Goal: Information Seeking & Learning: Find specific fact

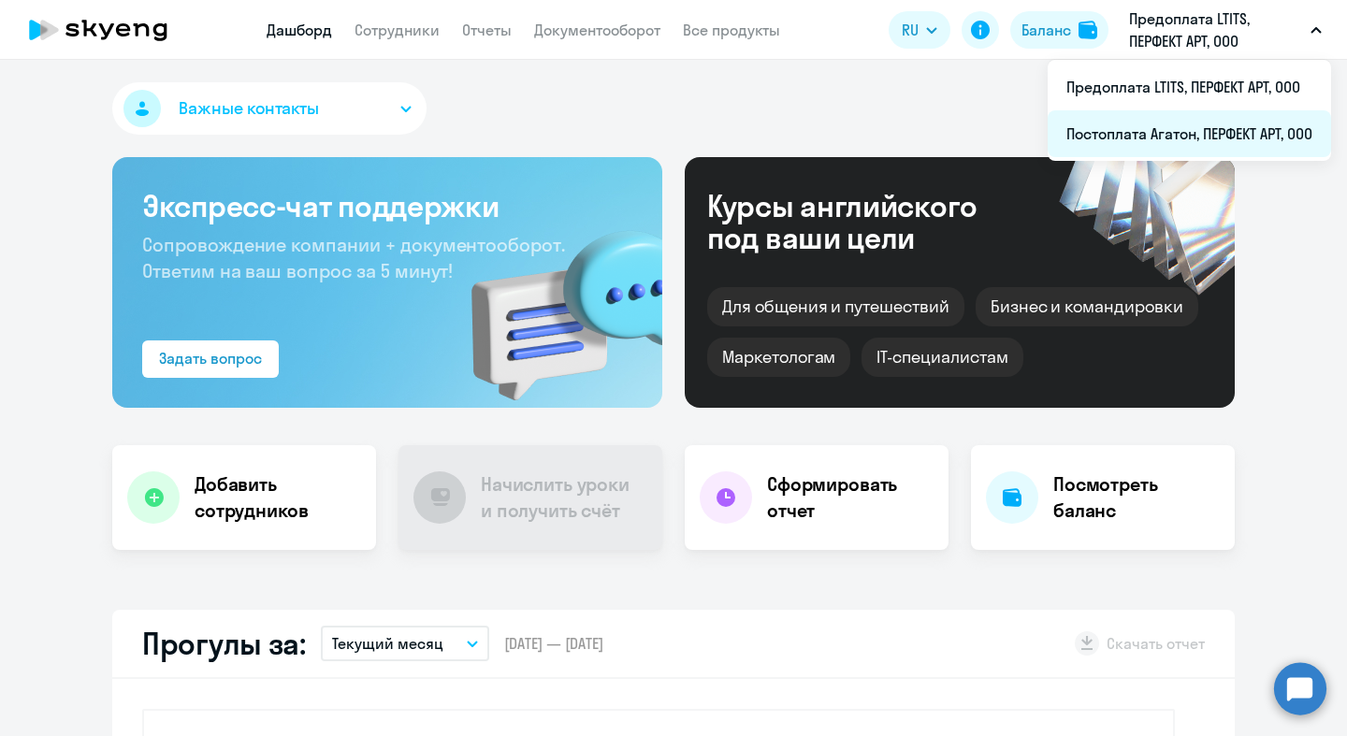
click at [806, 134] on li "Постоплата Агатон, ПЕРФЕКТ АРТ, ООО" at bounding box center [1189, 133] width 283 height 47
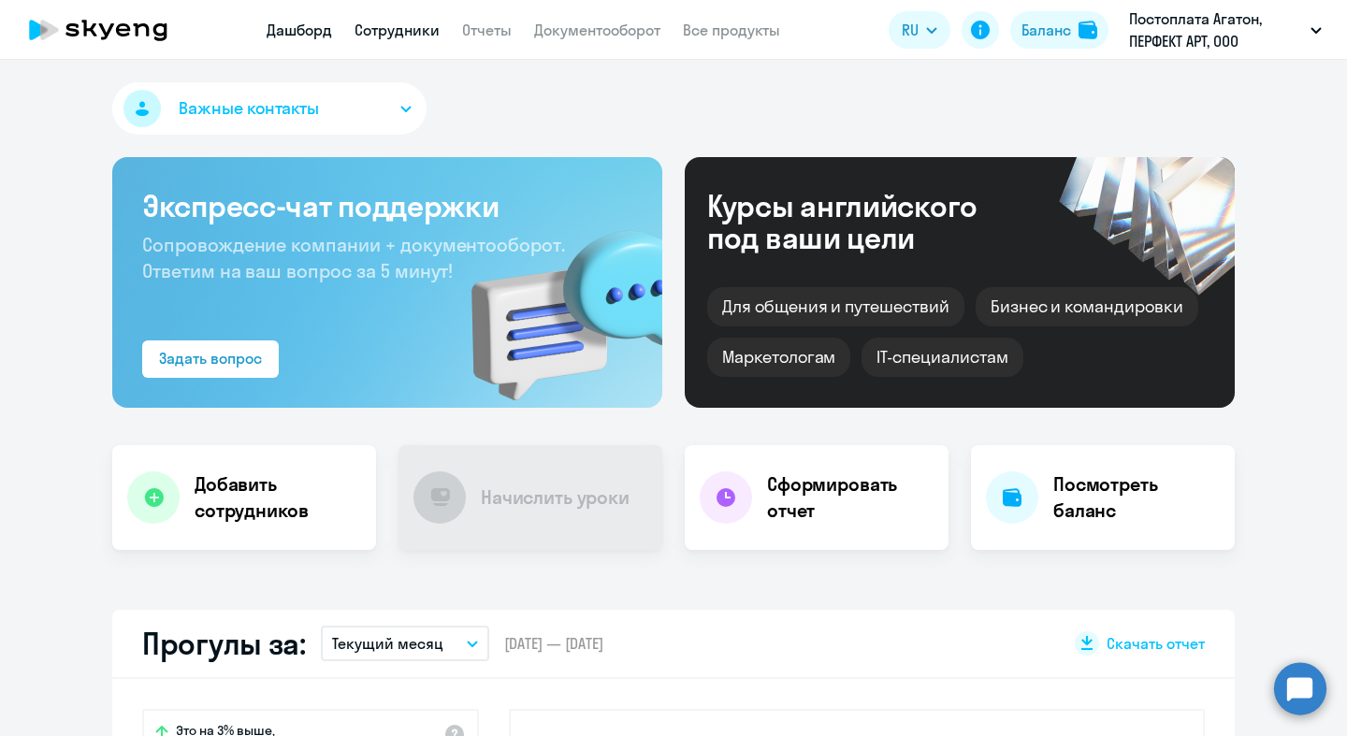
click at [398, 36] on link "Сотрудники" at bounding box center [397, 30] width 85 height 19
select select "30"
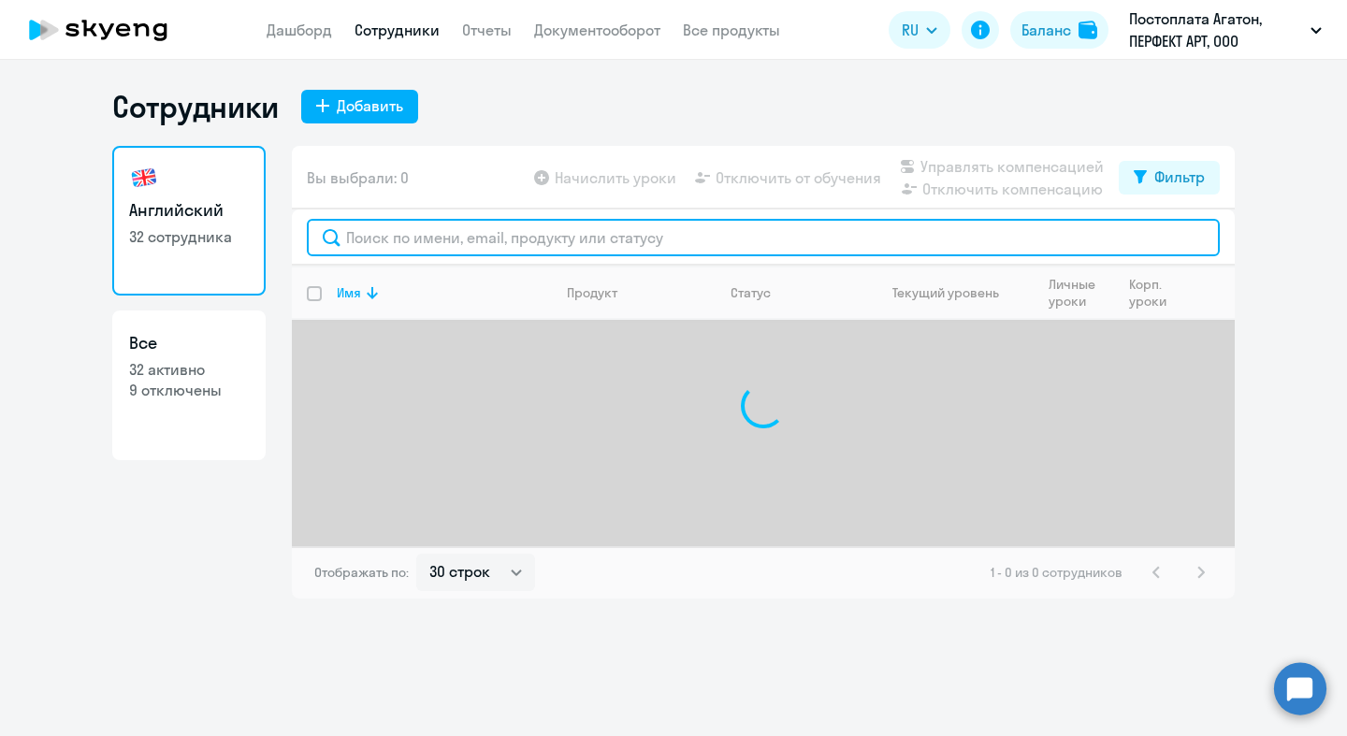
click at [475, 233] on input "text" at bounding box center [763, 237] width 913 height 37
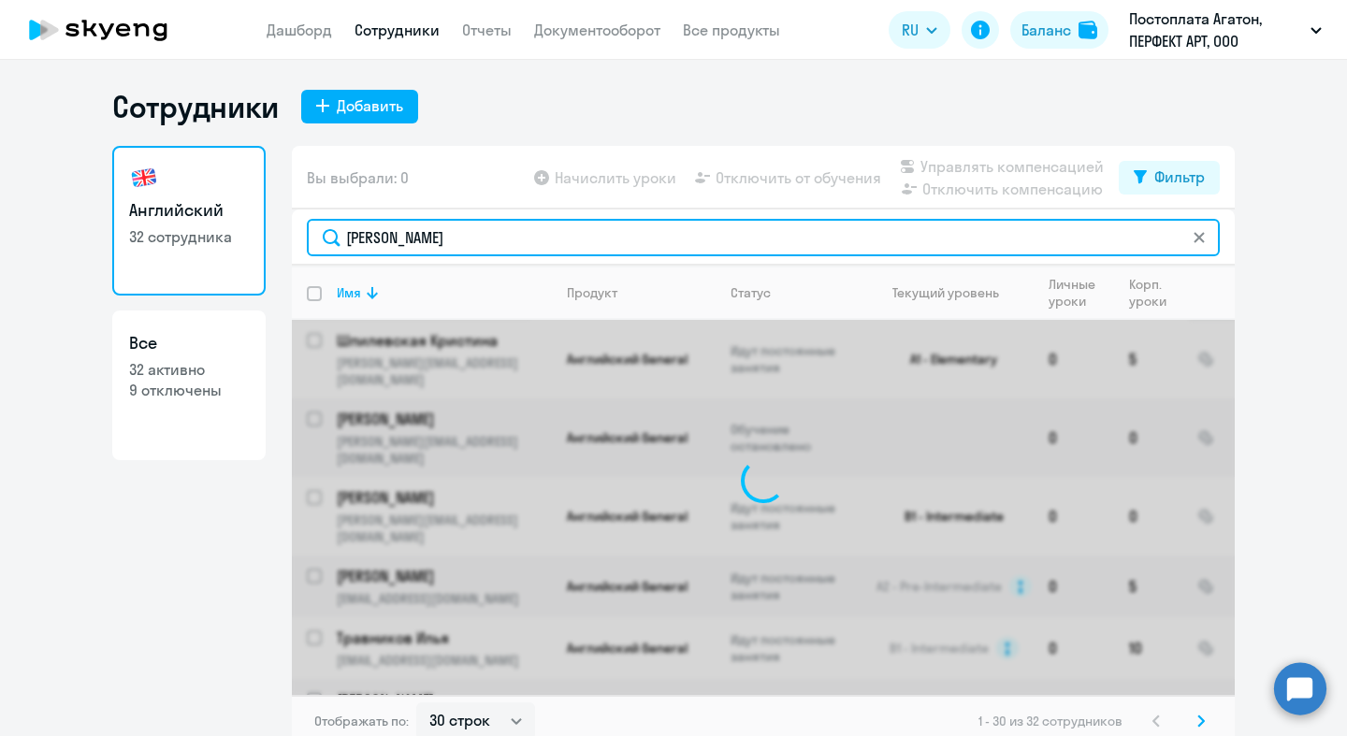
type input "[PERSON_NAME]"
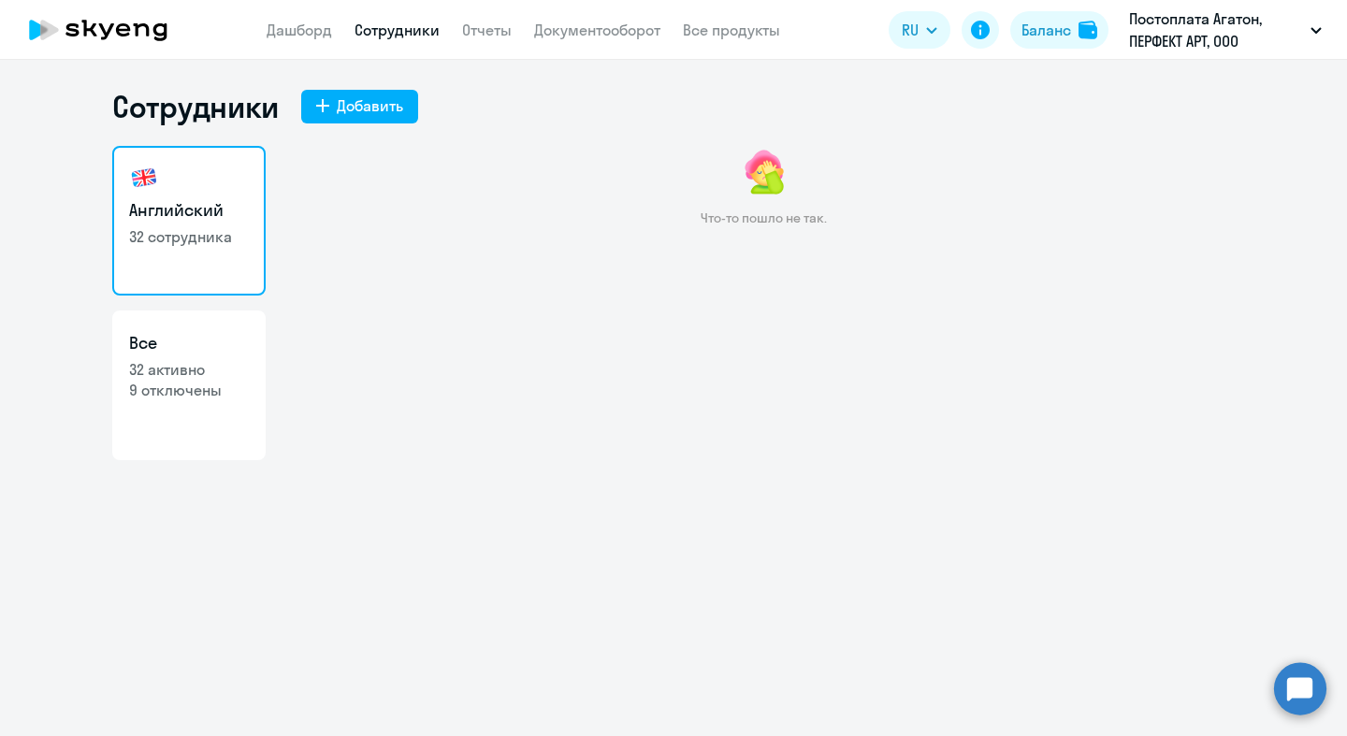
click at [385, 36] on link "Сотрудники" at bounding box center [397, 30] width 85 height 19
click at [188, 219] on h3 "Английский" at bounding box center [189, 210] width 120 height 24
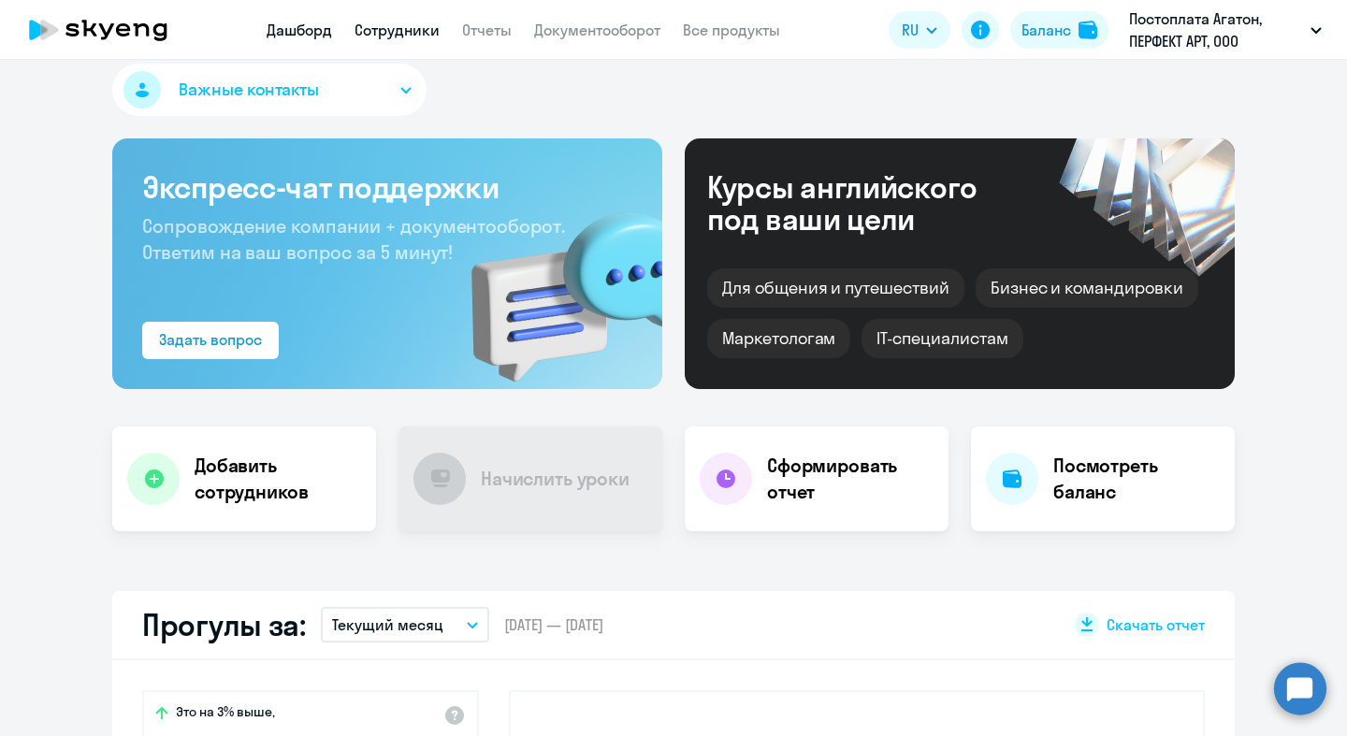
scroll to position [20, 0]
click at [396, 15] on app-header "Дашборд Сотрудники Отчеты Документооборот Все продукты Дашборд Сотрудники Отчет…" at bounding box center [673, 30] width 1347 height 60
click at [395, 26] on link "Сотрудники" at bounding box center [397, 30] width 85 height 19
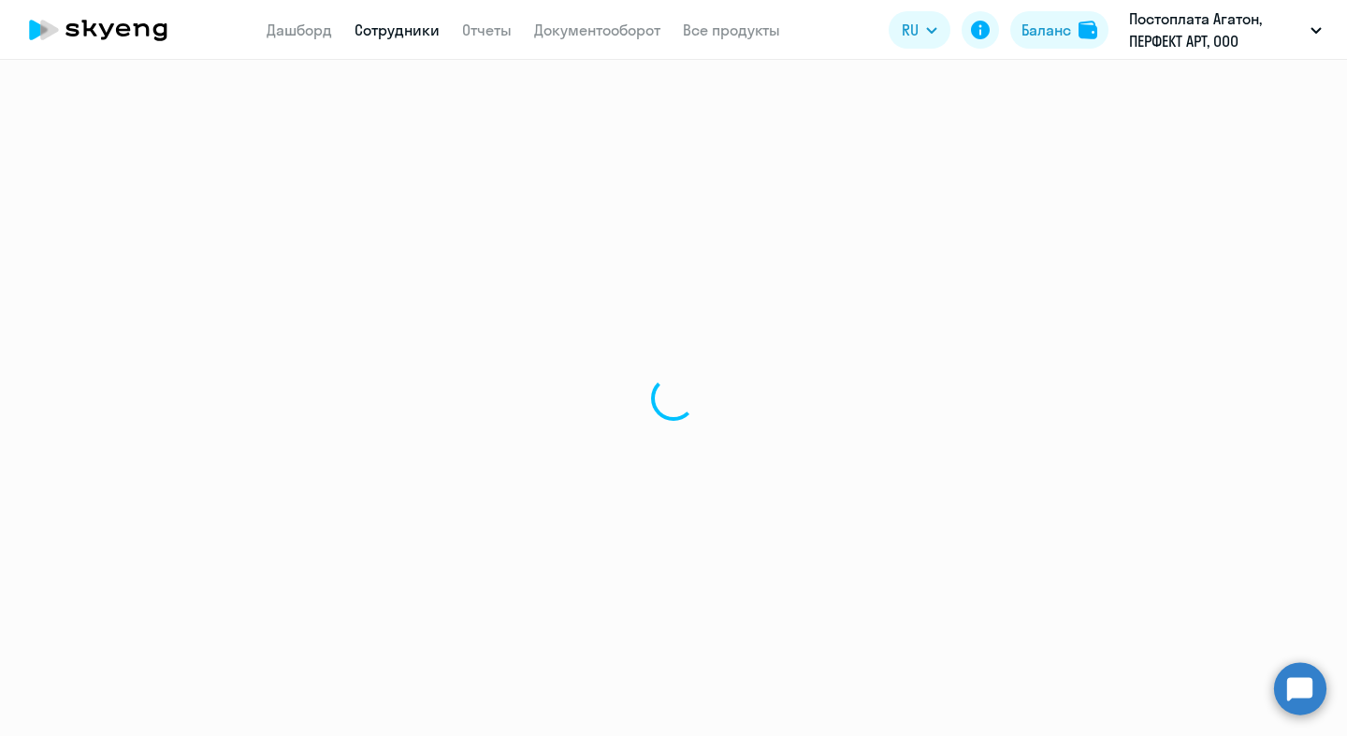
select select "30"
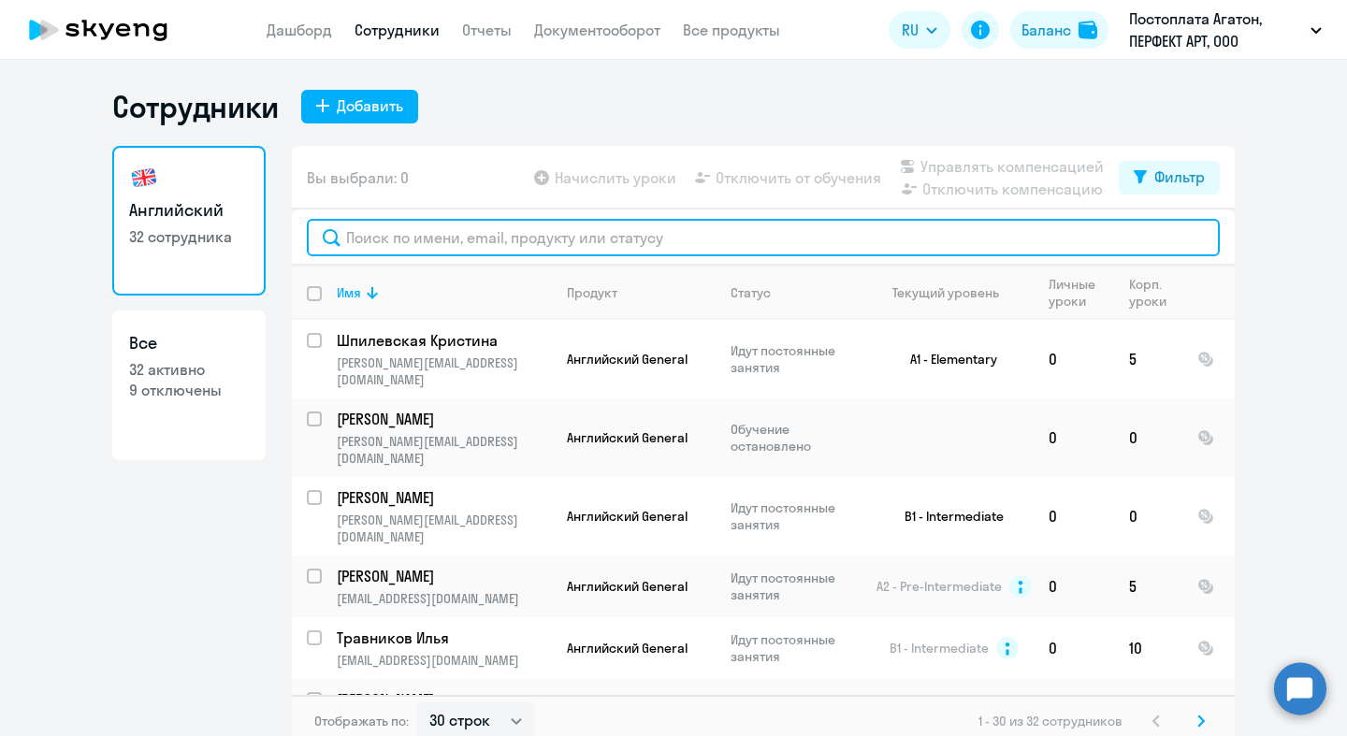
click at [501, 249] on input "text" at bounding box center [763, 237] width 913 height 37
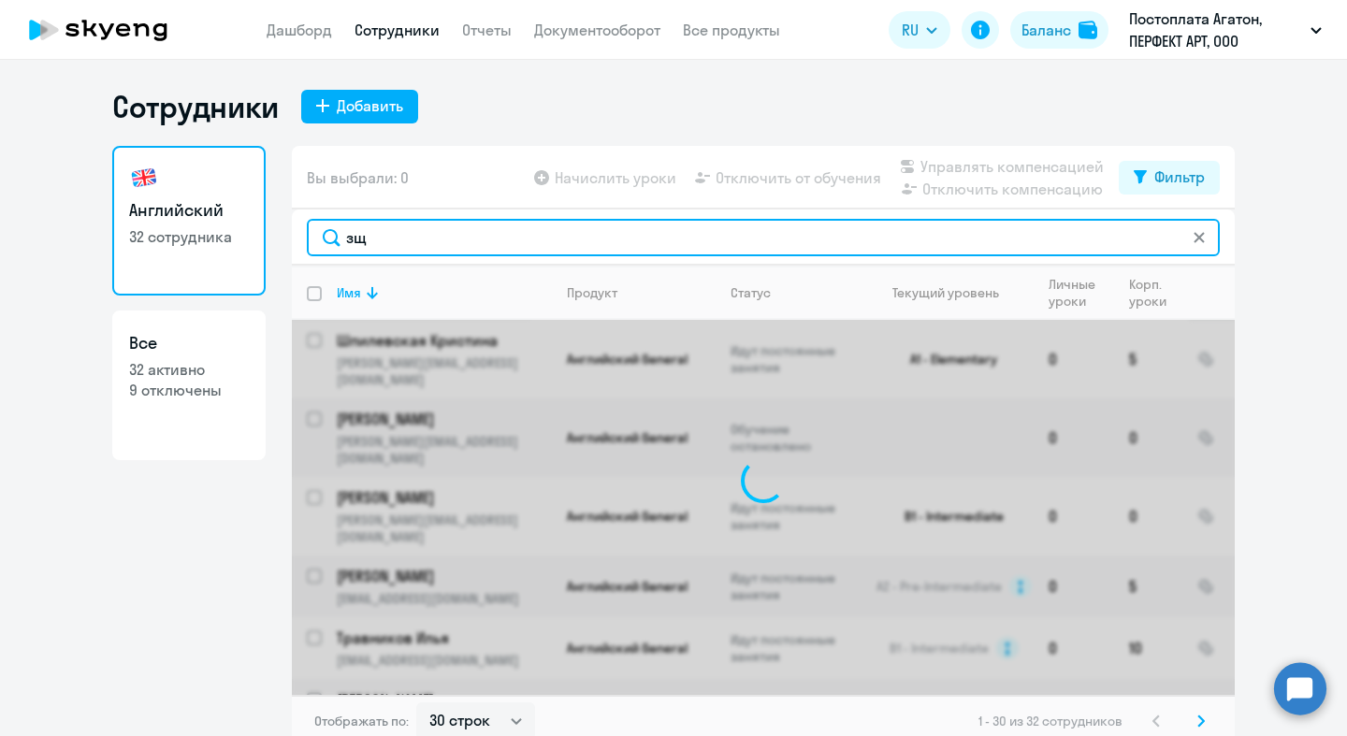
type input "з"
type input "podd"
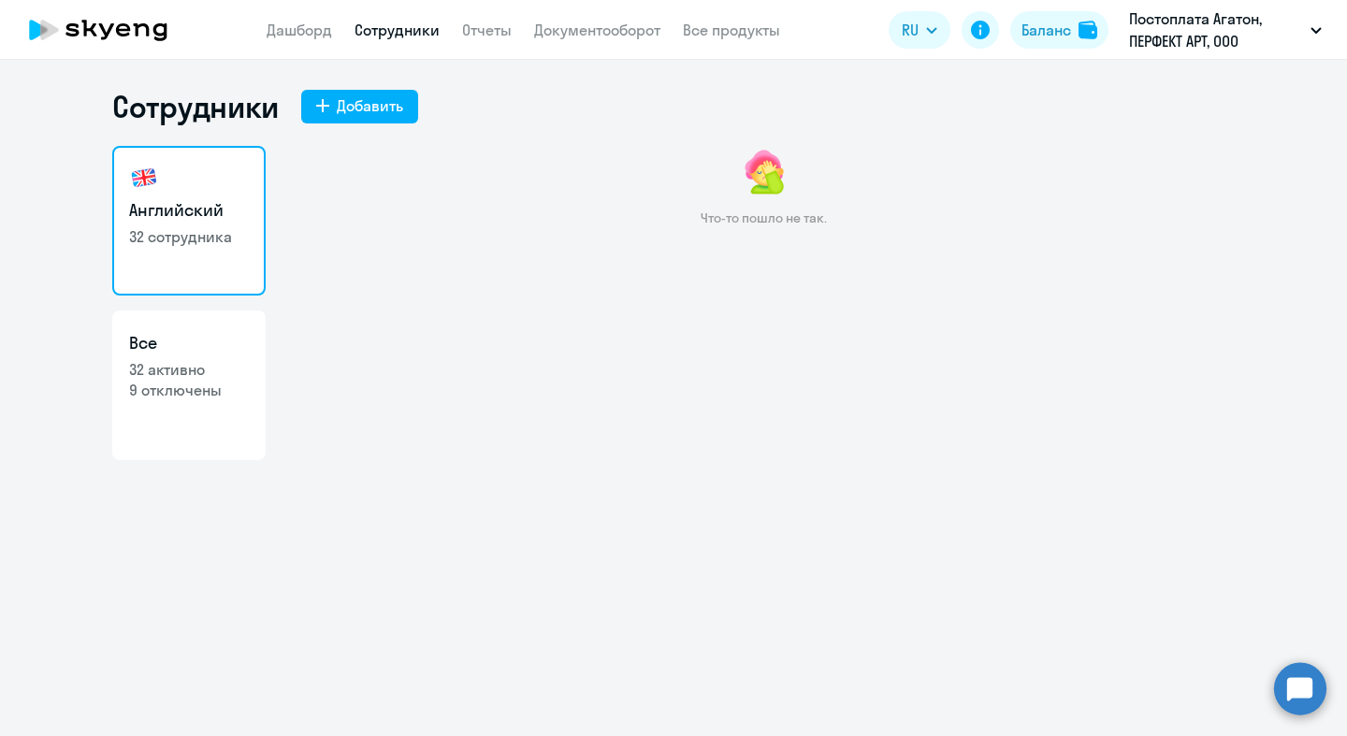
click at [391, 29] on link "Сотрудники" at bounding box center [397, 30] width 85 height 19
click at [153, 43] on icon at bounding box center [98, 30] width 165 height 47
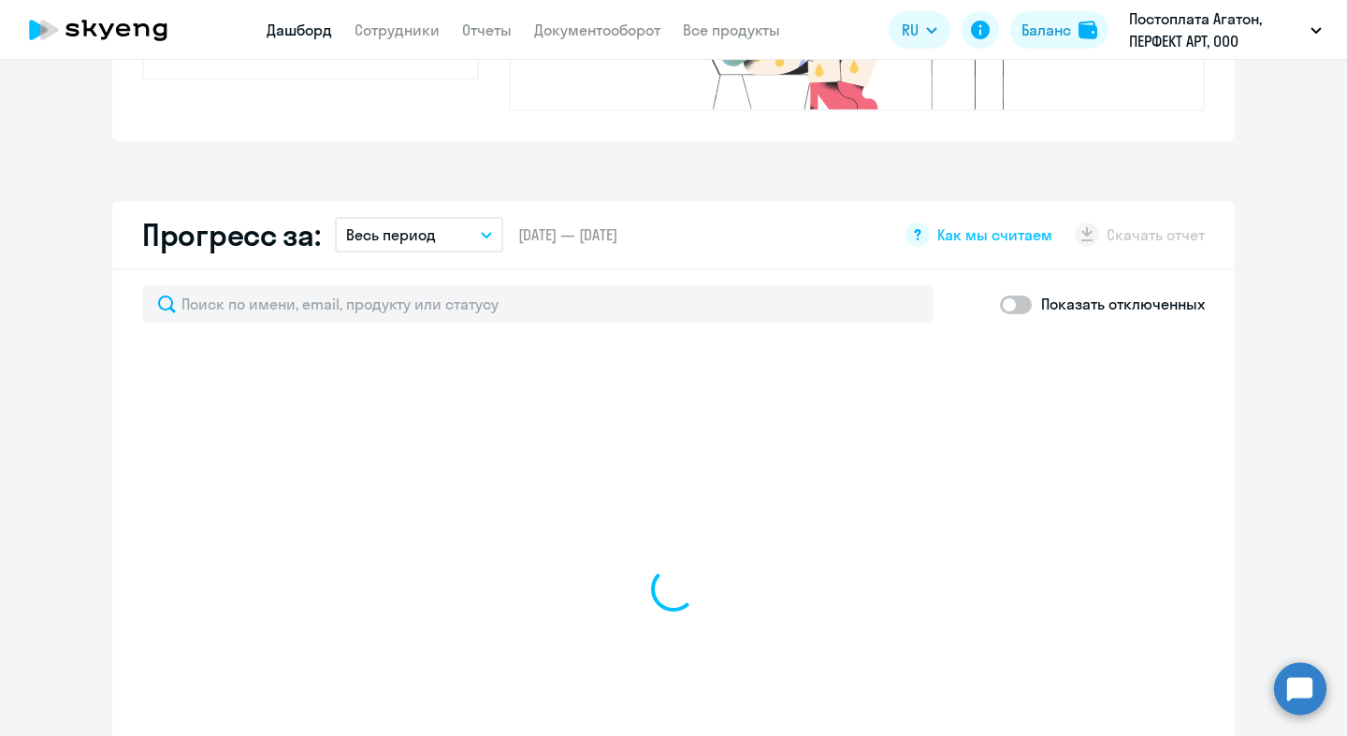
scroll to position [1087, 0]
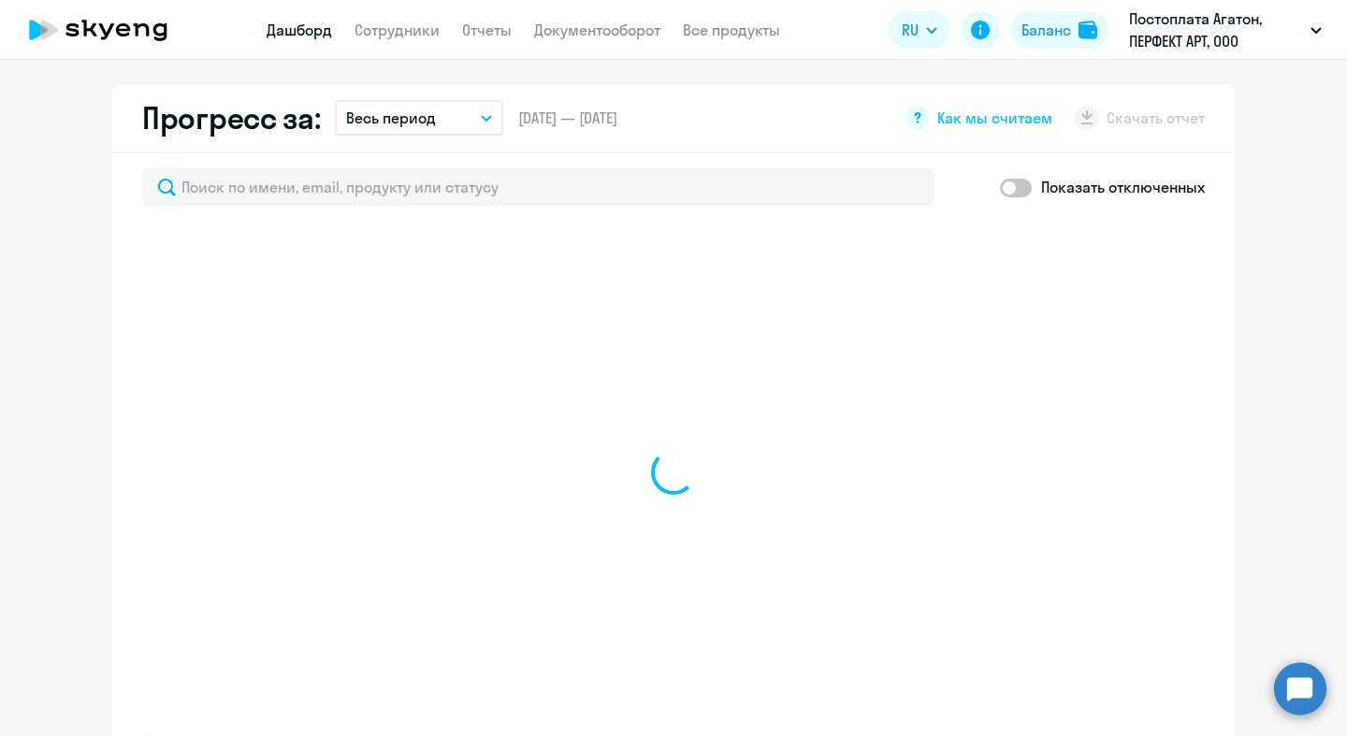
select select "30"
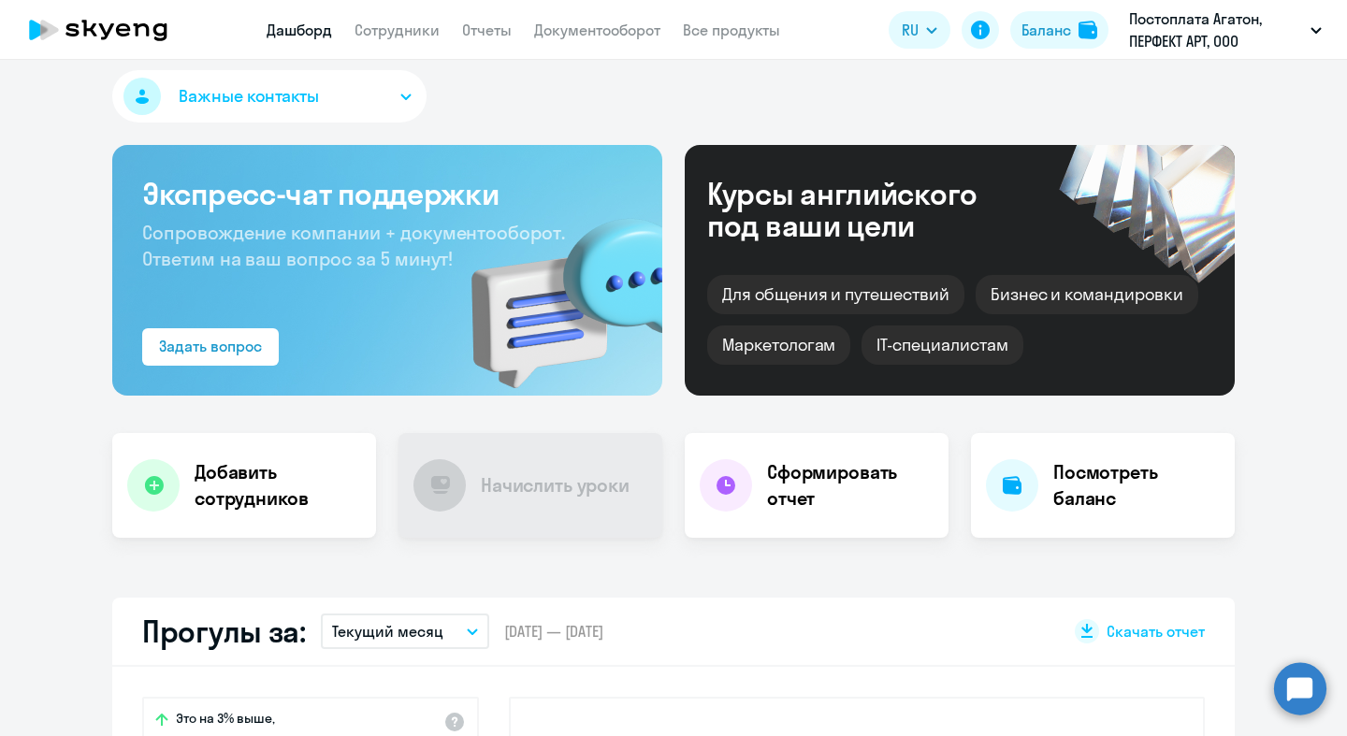
scroll to position [0, 0]
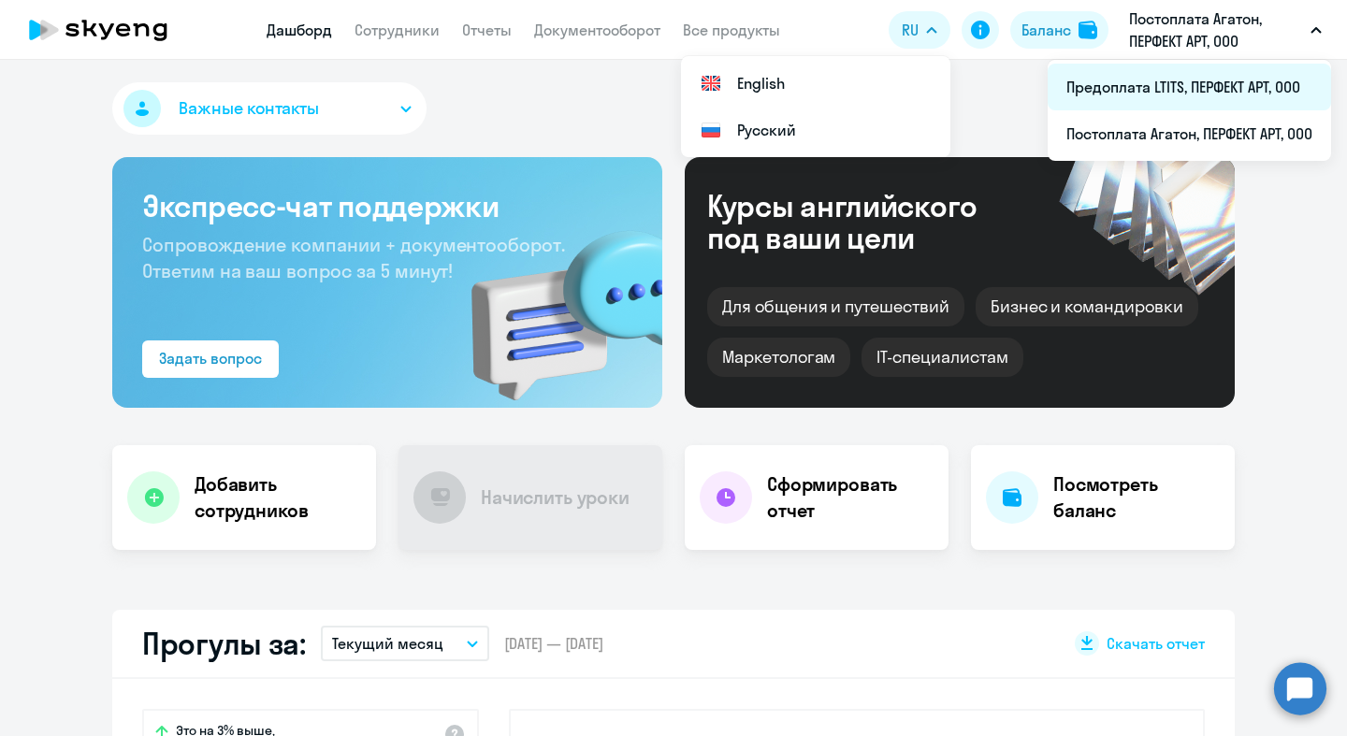
click at [806, 90] on li "Предоплата LTITS, ПЕРФЕКТ АРТ, ООО" at bounding box center [1189, 87] width 283 height 47
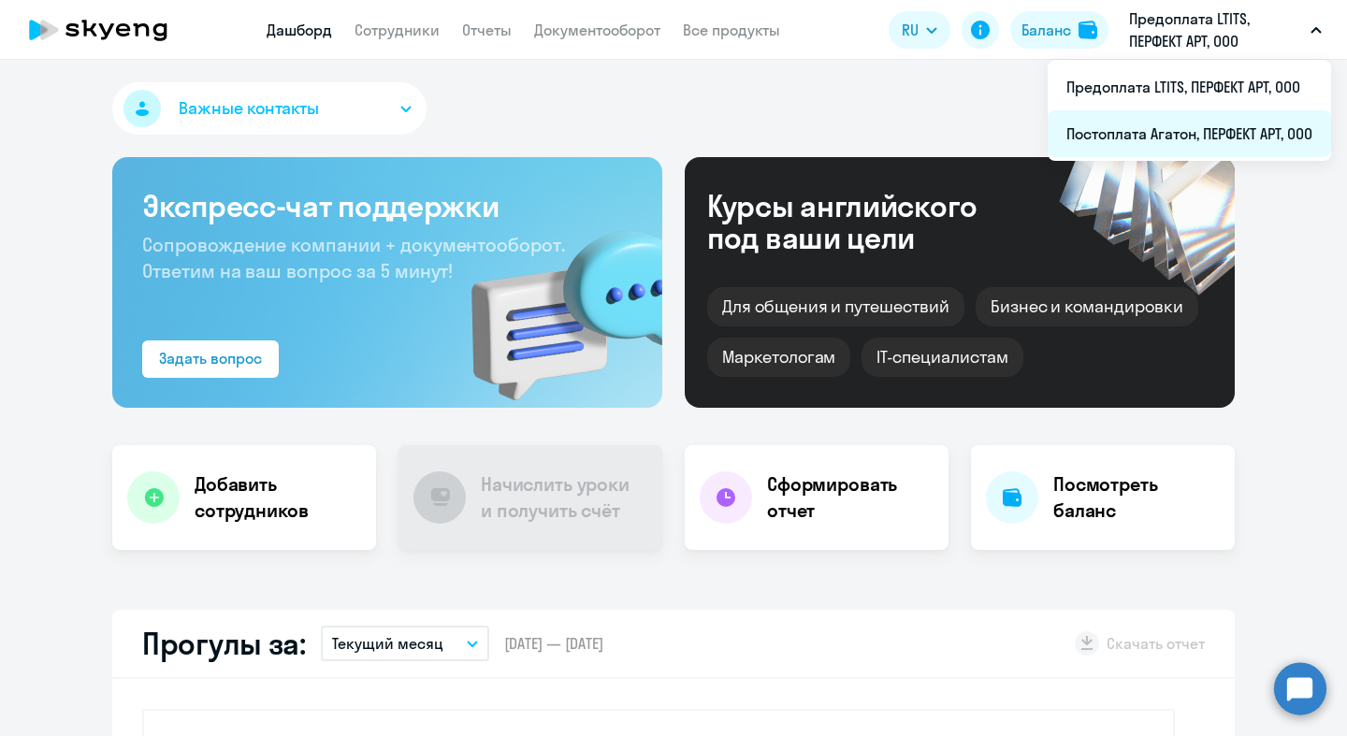
click at [806, 138] on li "Постоплата Агатон, ПЕРФЕКТ АРТ, ООО" at bounding box center [1189, 133] width 283 height 47
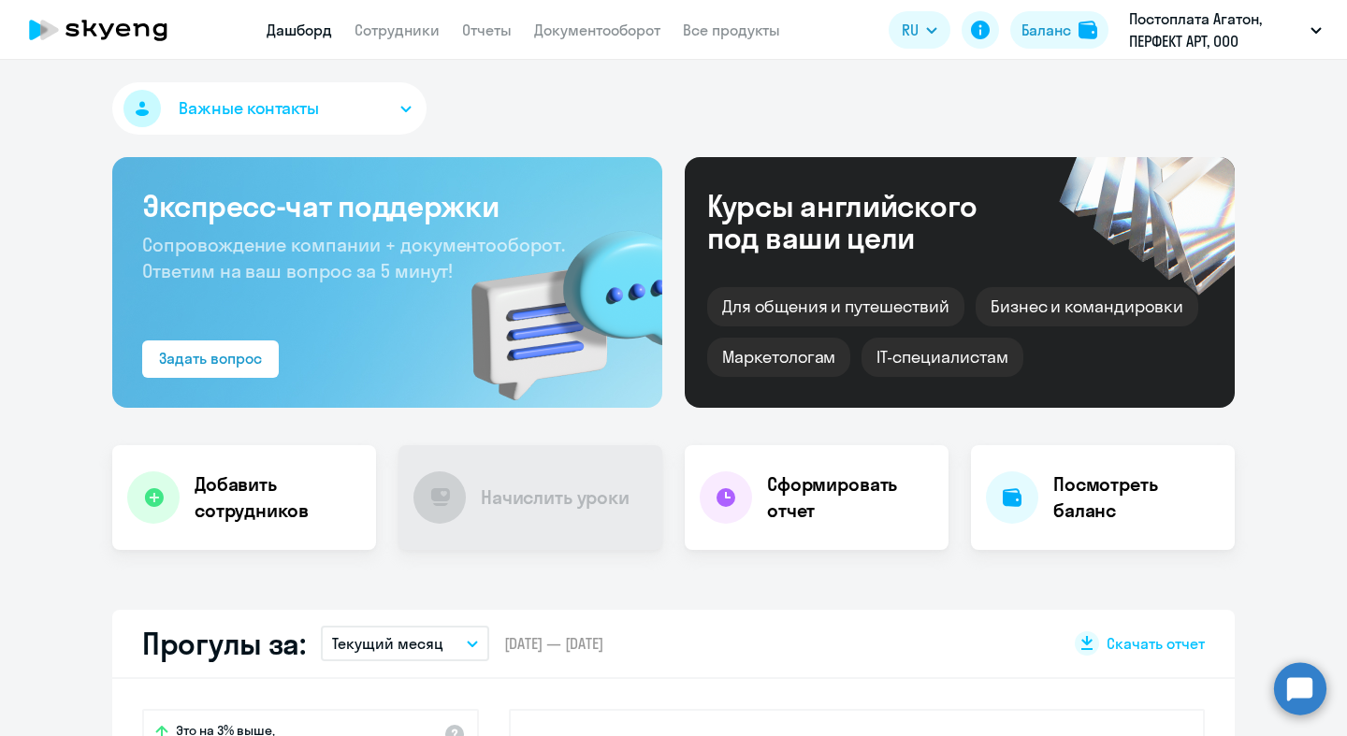
click at [399, 40] on app-menu-item-link "Сотрудники" at bounding box center [397, 30] width 85 height 23
click at [404, 24] on link "Сотрудники" at bounding box center [397, 30] width 85 height 19
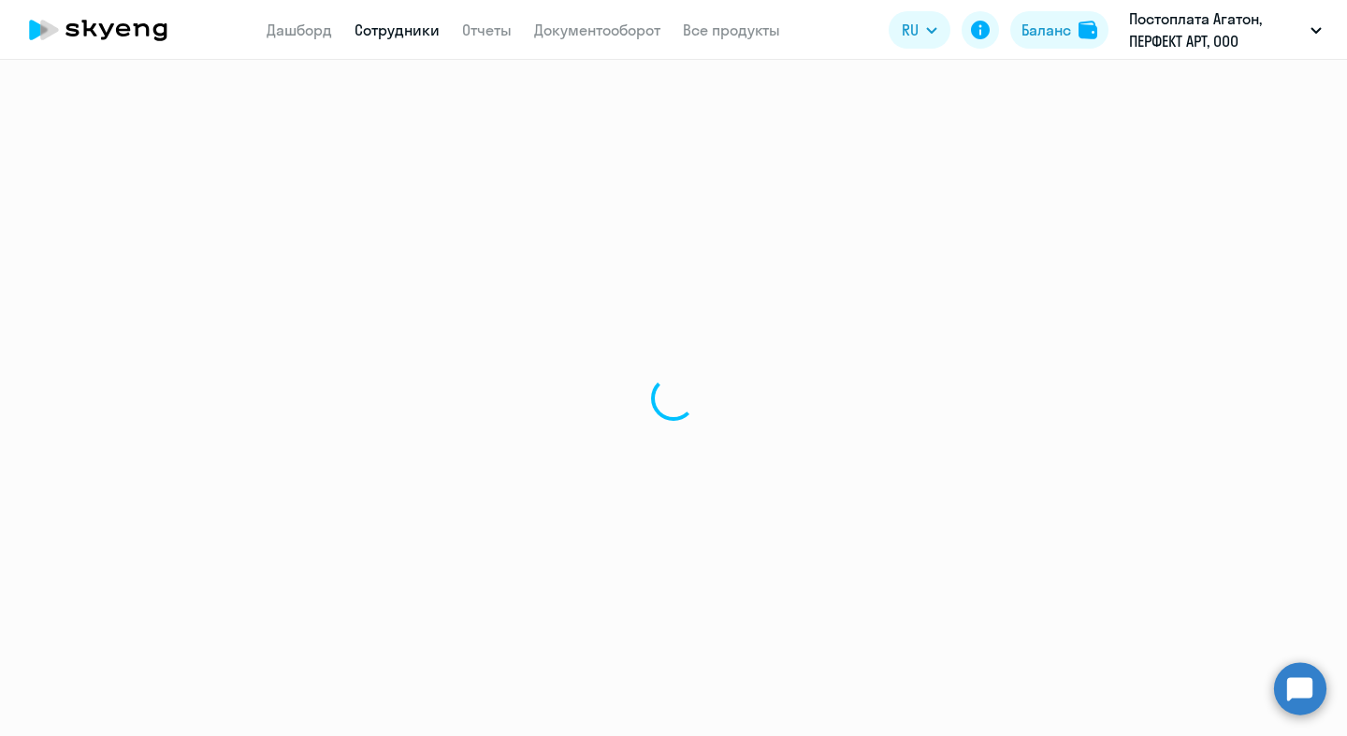
select select "30"
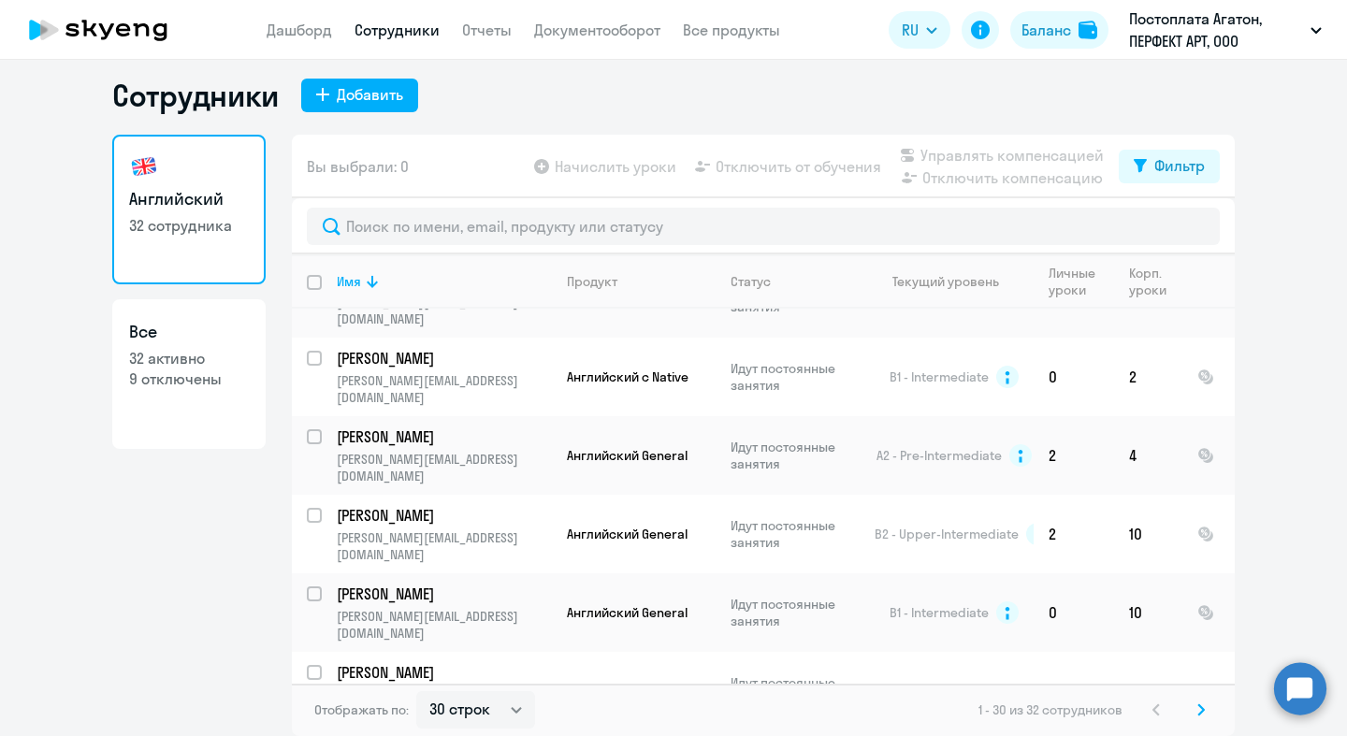
scroll to position [1414, 0]
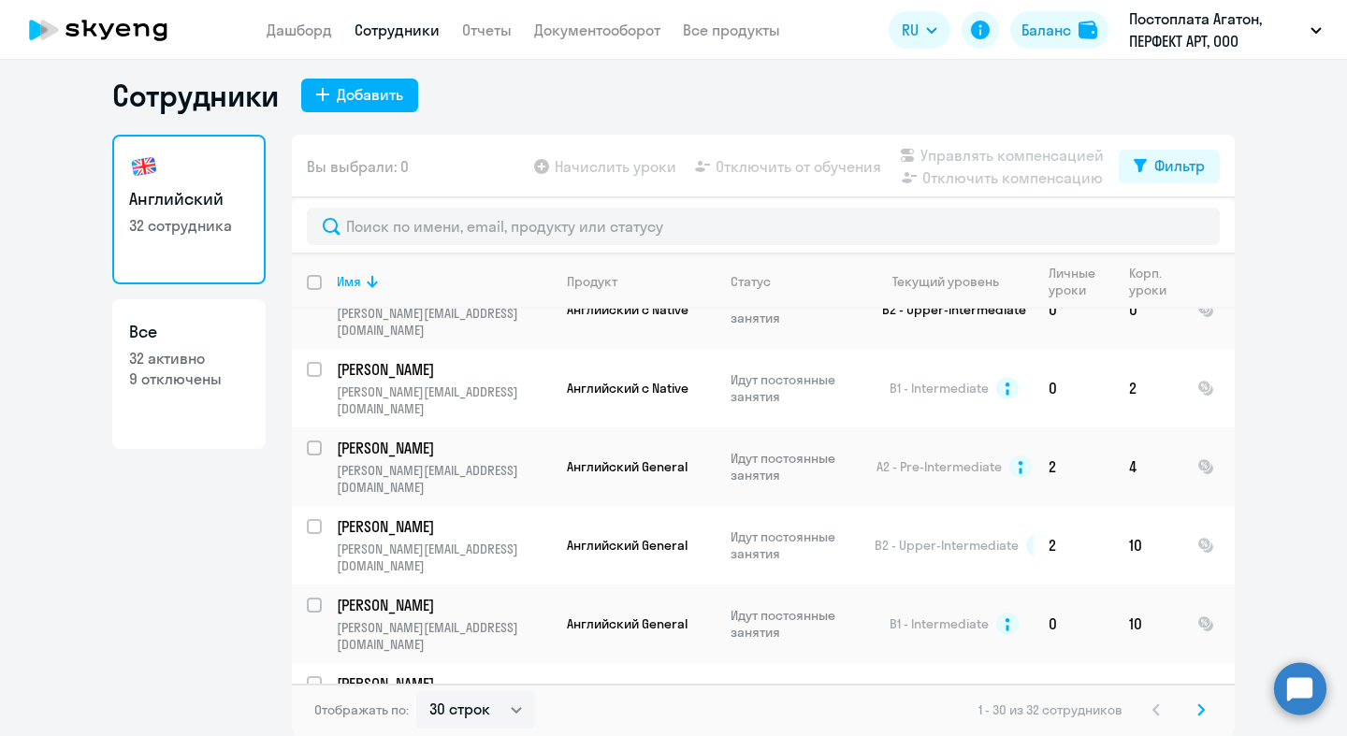
click at [806, 596] on svg-icon at bounding box center [1201, 710] width 22 height 22
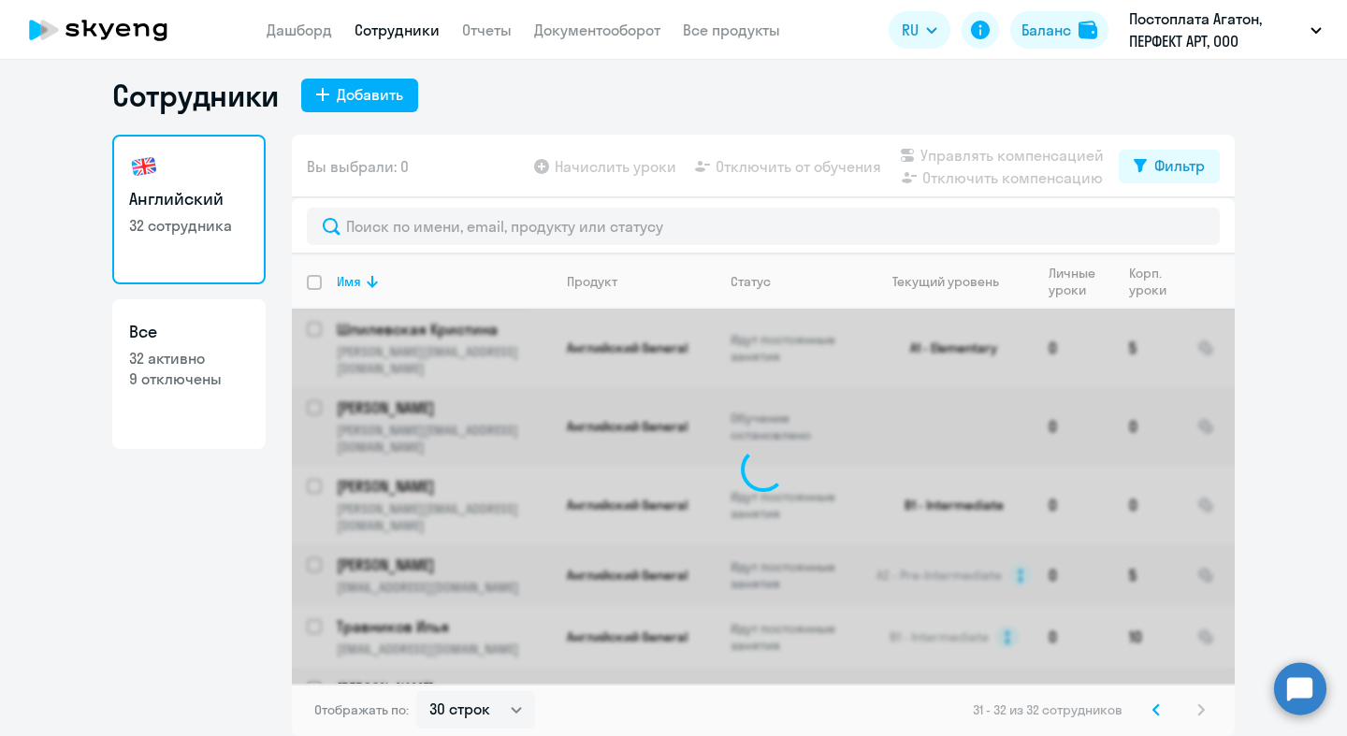
scroll to position [0, 0]
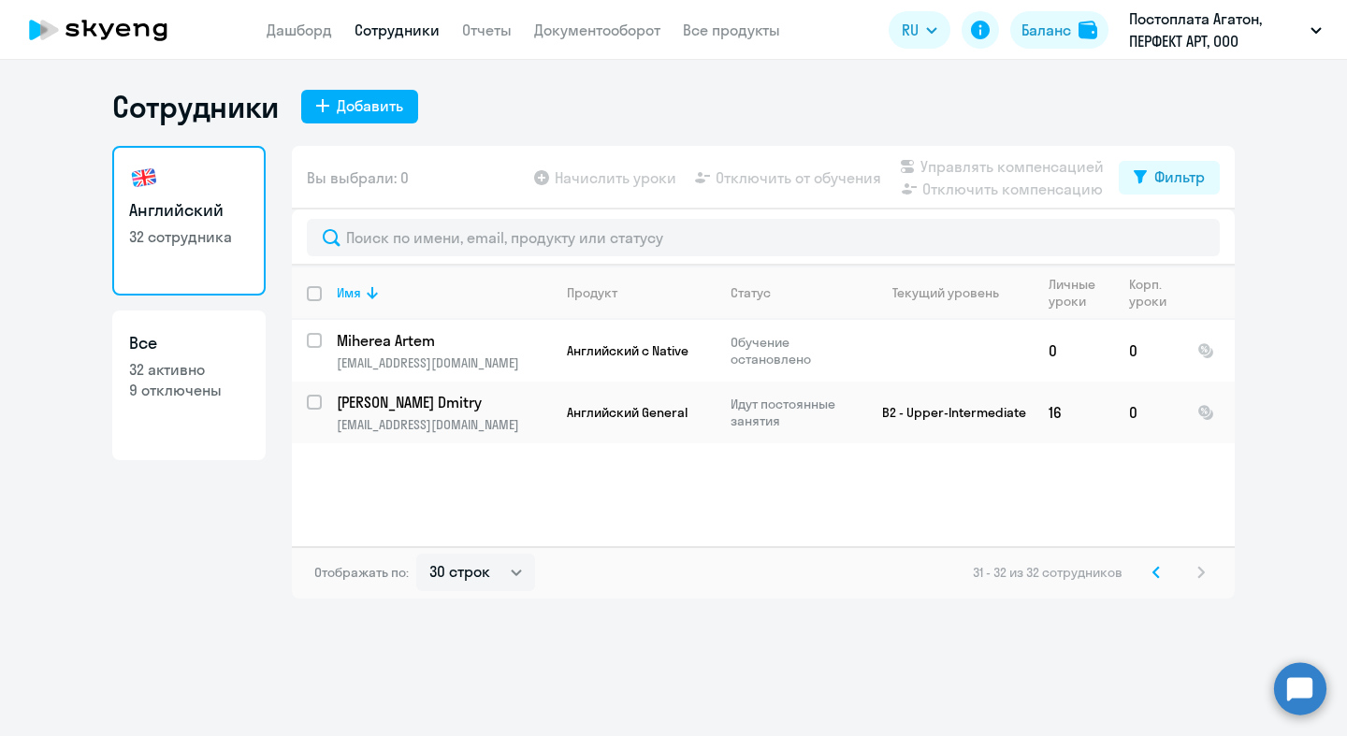
click at [806, 574] on svg-icon at bounding box center [1156, 572] width 22 height 22
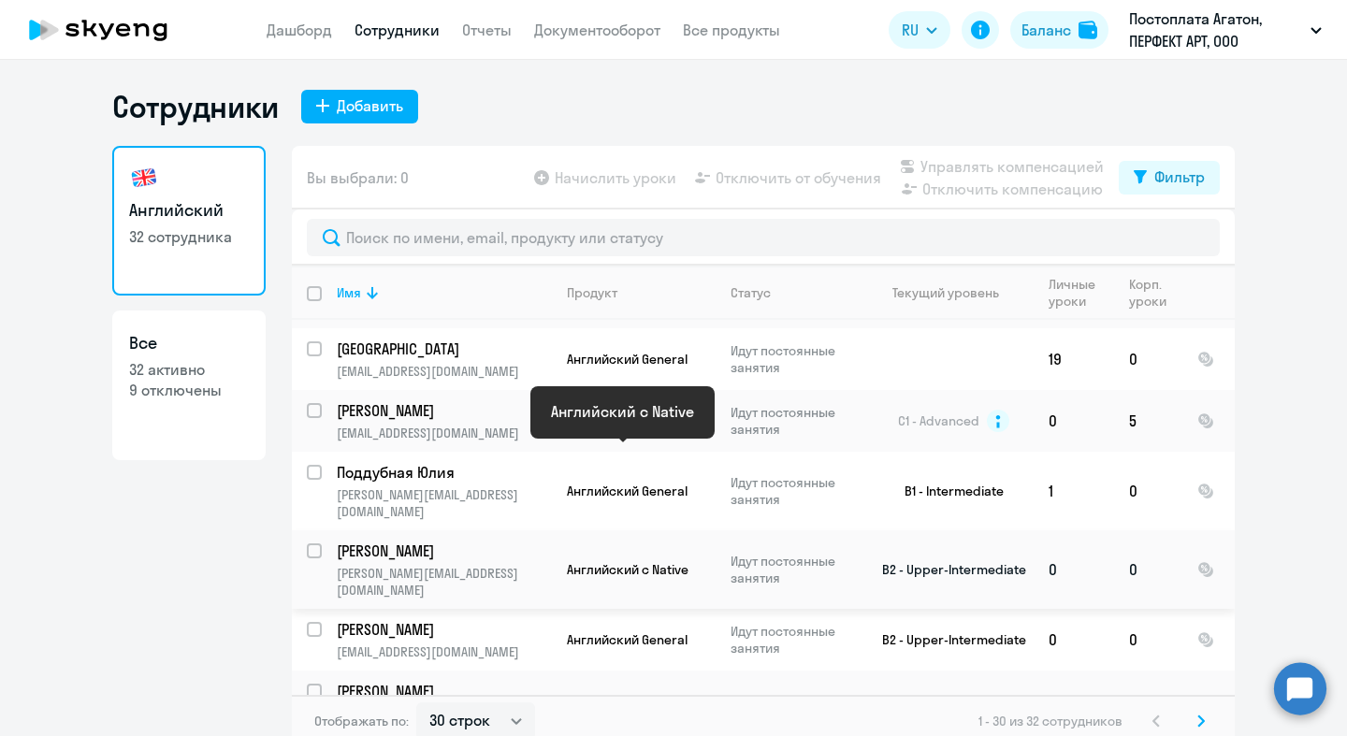
scroll to position [566, 0]
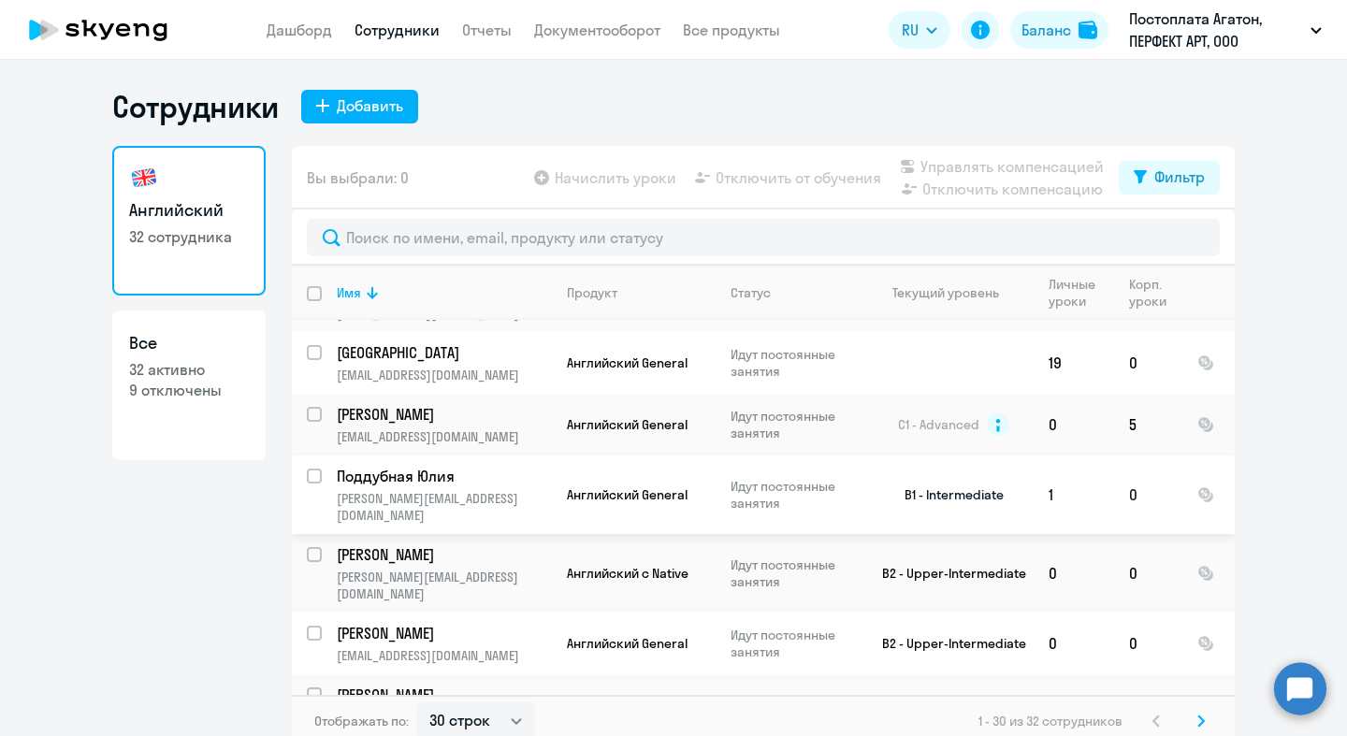
click at [403, 490] on p "[PERSON_NAME][EMAIL_ADDRESS][DOMAIN_NAME]" at bounding box center [444, 507] width 214 height 34
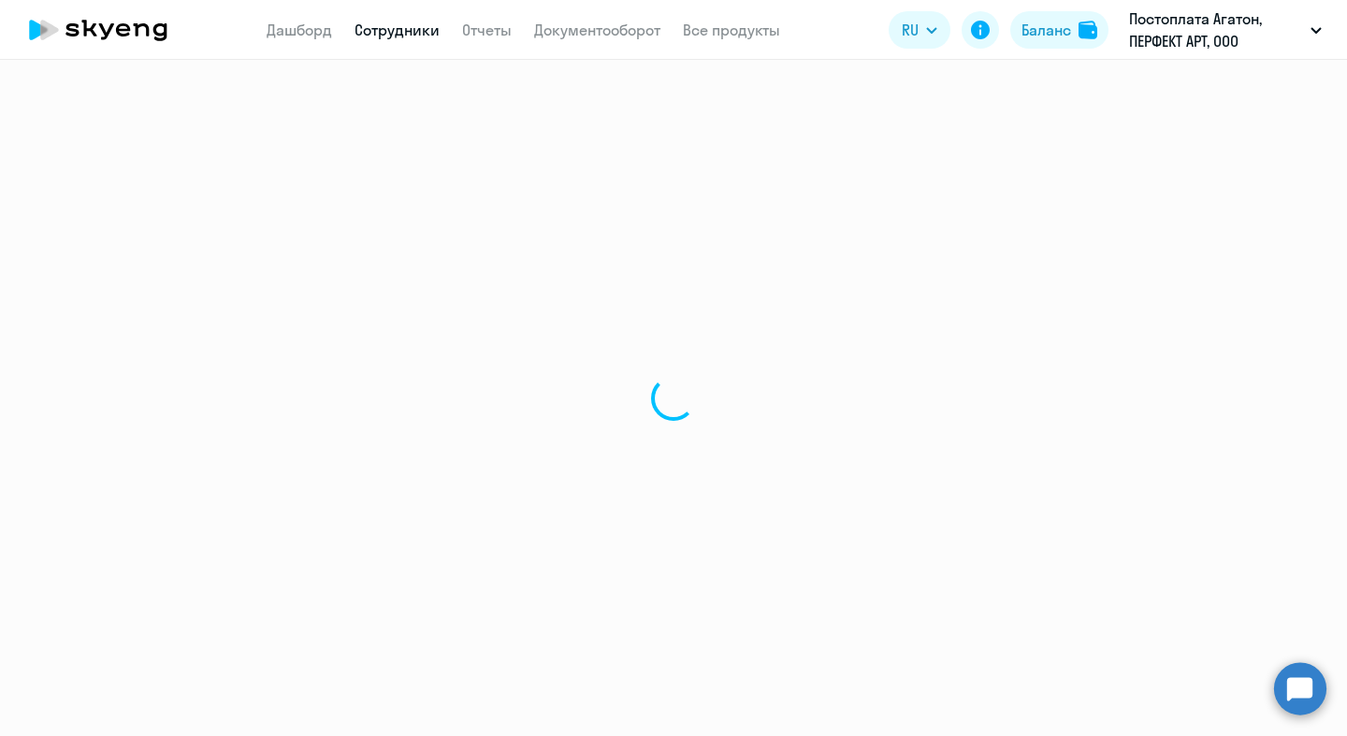
select select "english"
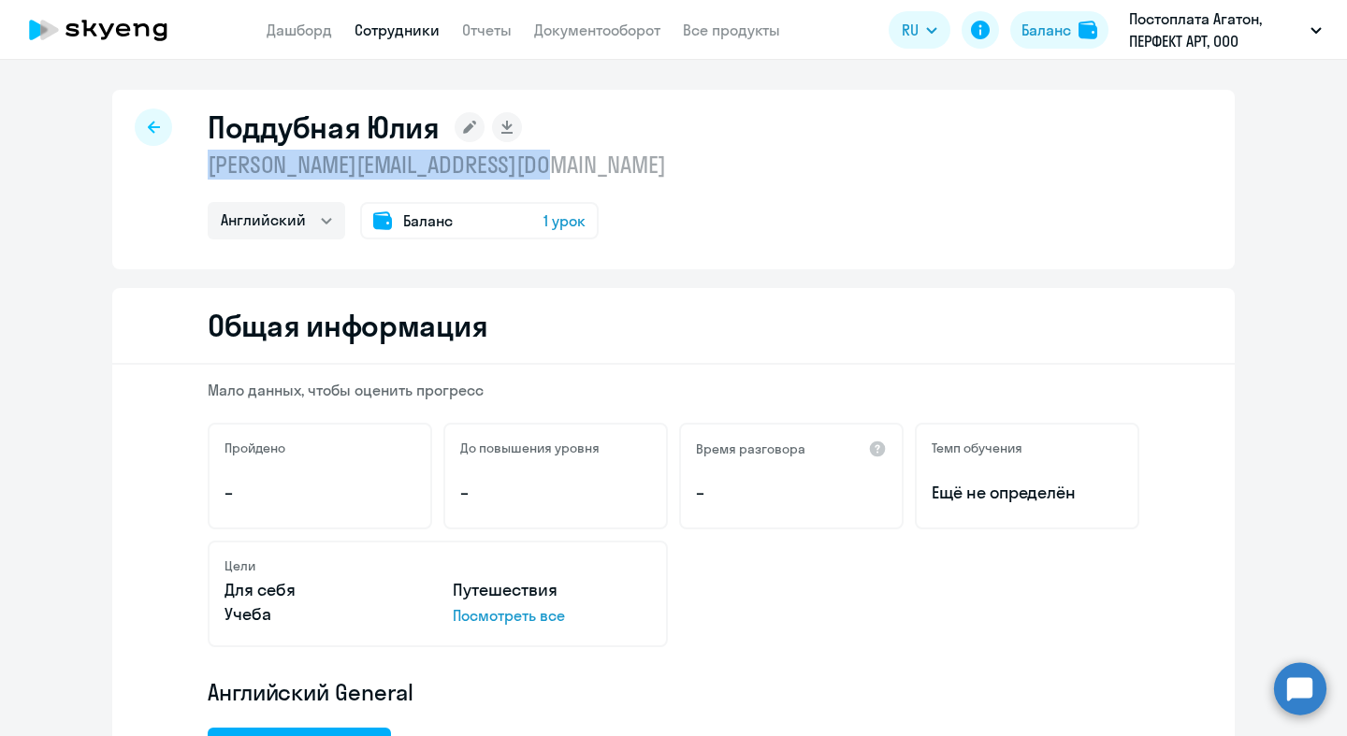
drag, startPoint x: 395, startPoint y: 170, endPoint x: 196, endPoint y: 166, distance: 198.4
click at [196, 166] on div "[PERSON_NAME] [PERSON_NAME][EMAIL_ADDRESS][DOMAIN_NAME] Английский Баланс 1 урок" at bounding box center [673, 180] width 1123 height 180
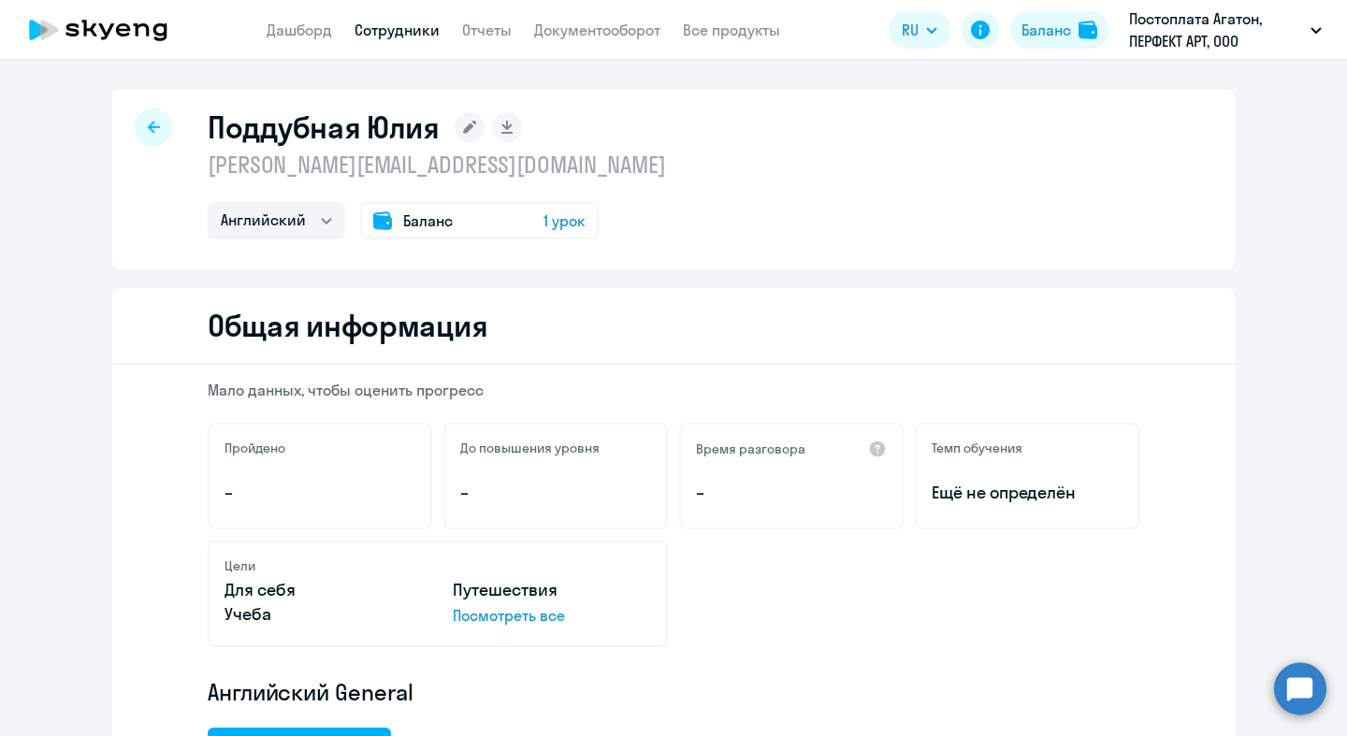
click at [148, 124] on icon at bounding box center [154, 127] width 12 height 13
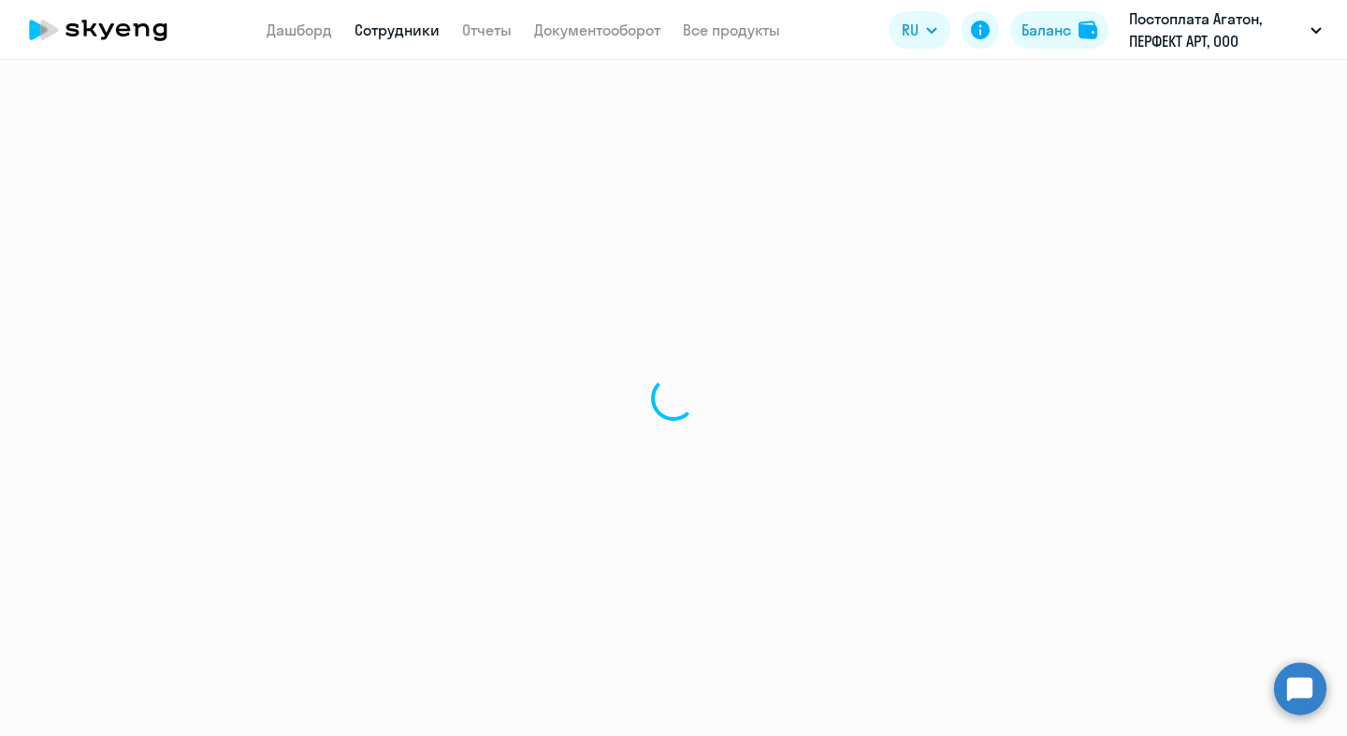
select select "30"
